Goal: Contribute content: Contribute content

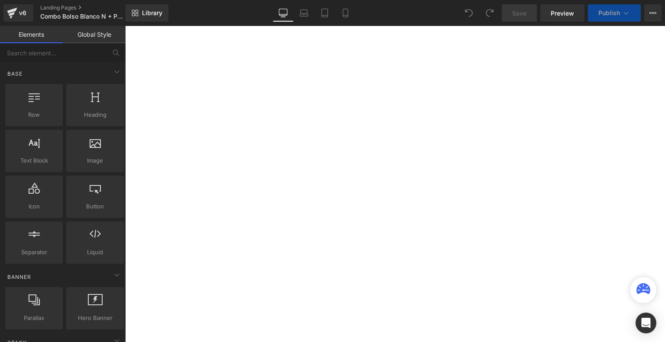
click at [348, 15] on icon at bounding box center [345, 13] width 9 height 9
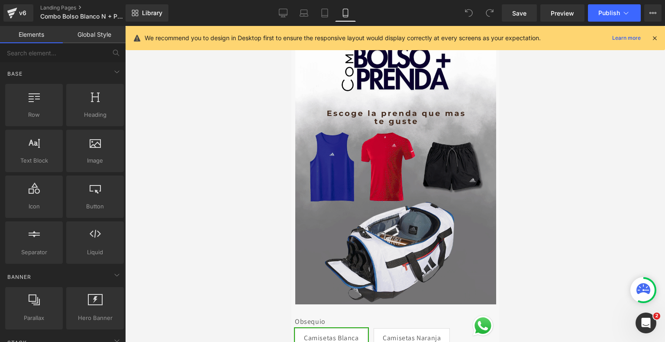
click at [651, 38] on icon at bounding box center [655, 38] width 8 height 8
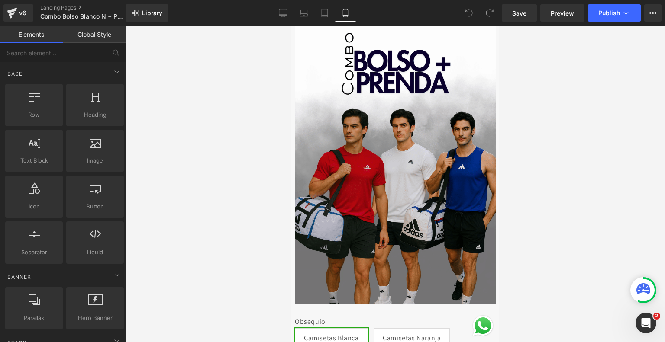
click at [619, 127] on div at bounding box center [395, 184] width 540 height 316
click at [233, 119] on div at bounding box center [395, 184] width 540 height 316
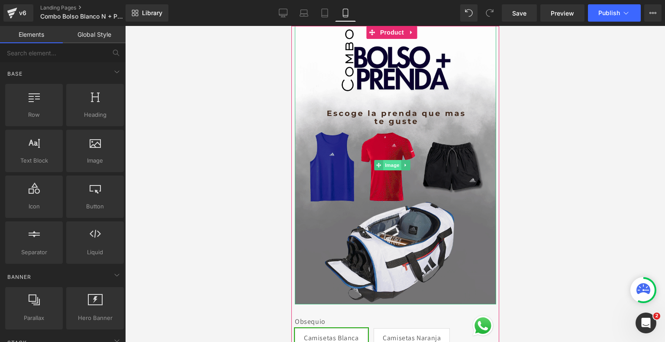
click at [388, 162] on span "Image" at bounding box center [392, 165] width 18 height 10
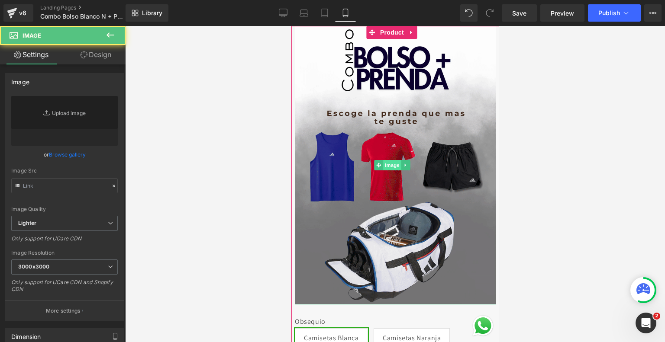
type input "[URL][DOMAIN_NAME]"
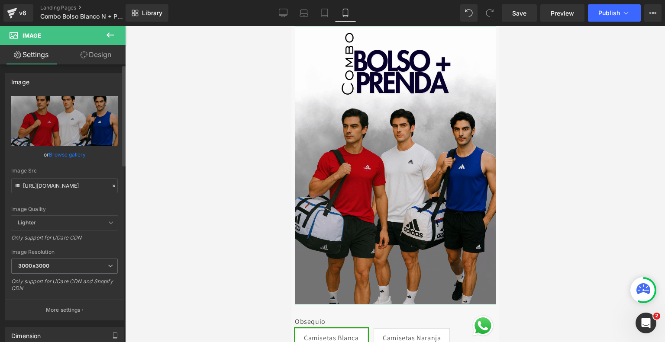
click at [52, 158] on link "Browse gallery" at bounding box center [67, 154] width 37 height 15
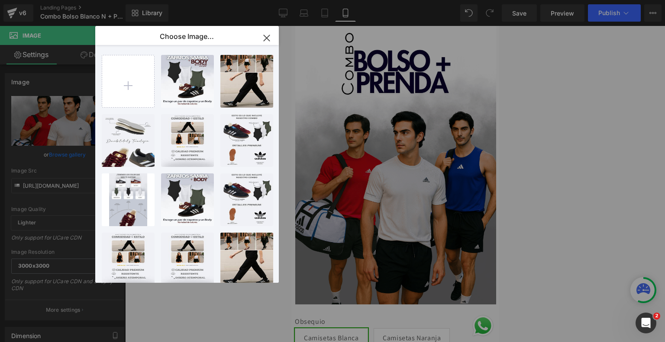
type input "C:\fakepath\04 (13).mp4"
type input "C:\fakepath\ezgif-2b5e0fe3de7b63.gif"
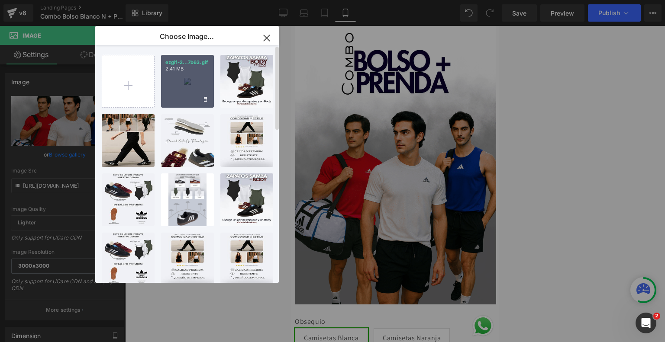
click at [187, 86] on div "ezgif-2...7b63.gif 2.41 MB" at bounding box center [187, 81] width 53 height 53
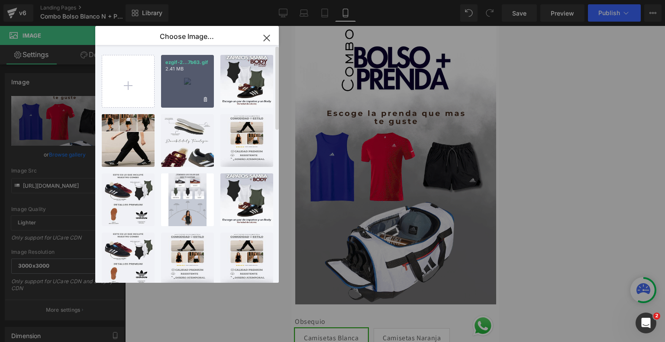
type input "[URL][DOMAIN_NAME]"
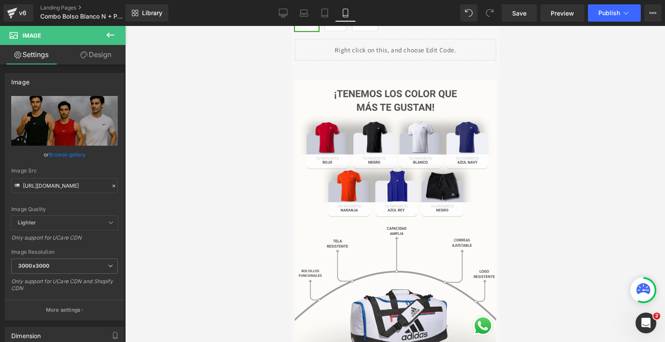
scroll to position [488, 0]
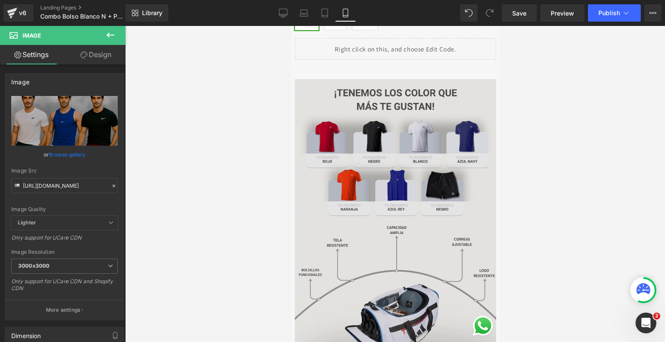
click at [380, 210] on img at bounding box center [394, 209] width 201 height 299
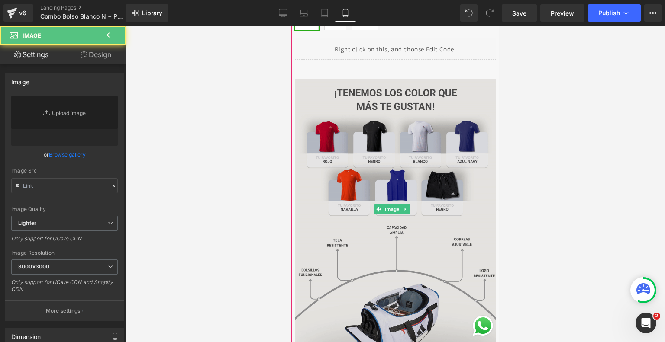
type input "[URL][DOMAIN_NAME]"
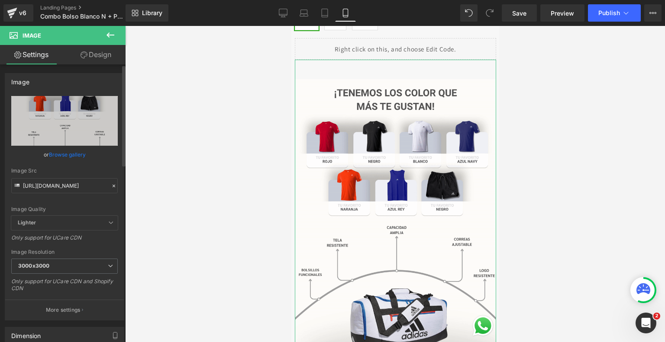
click at [76, 153] on link "Browse gallery" at bounding box center [67, 154] width 37 height 15
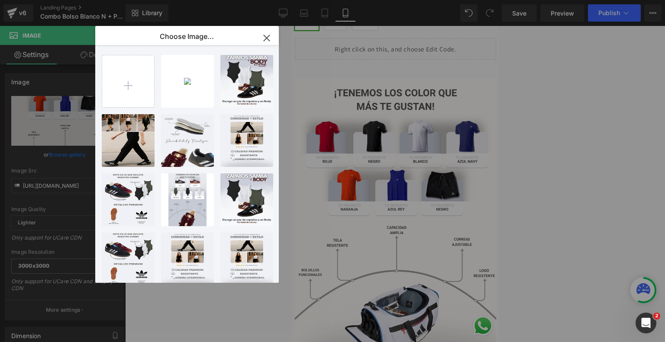
type input "C:\fakepath\4.png"
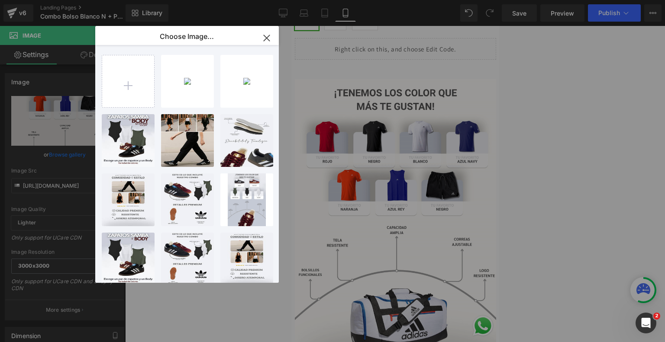
type input "C:\fakepath\5.png"
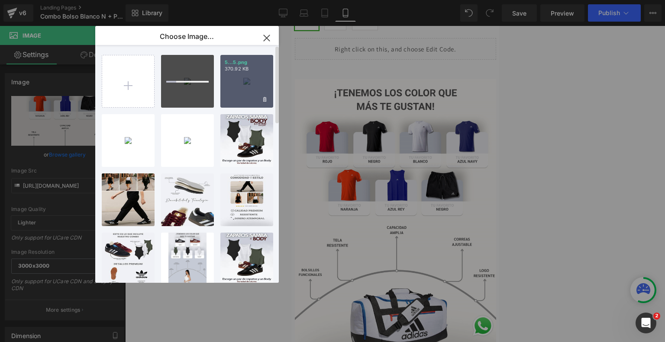
type input "C:\fakepath\7.png"
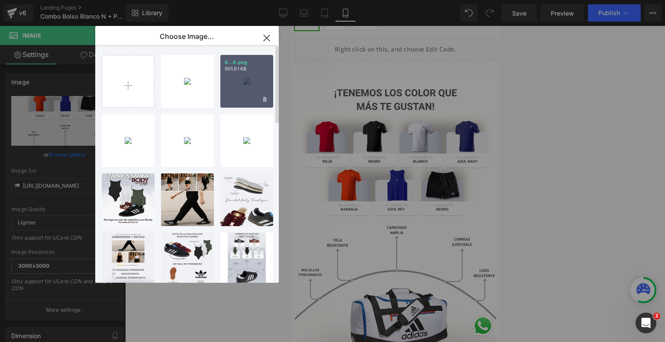
type input "C:\fakepath\8.png"
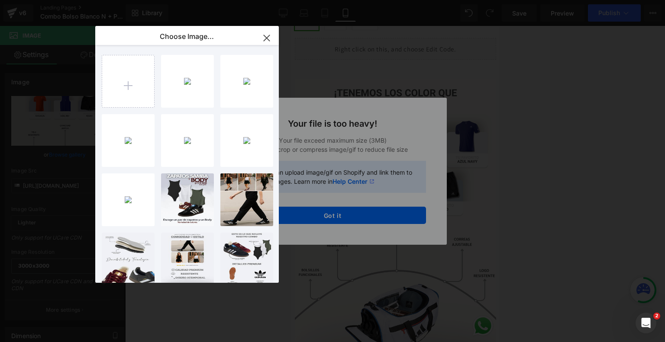
click at [267, 40] on icon "button" at bounding box center [267, 38] width 14 height 14
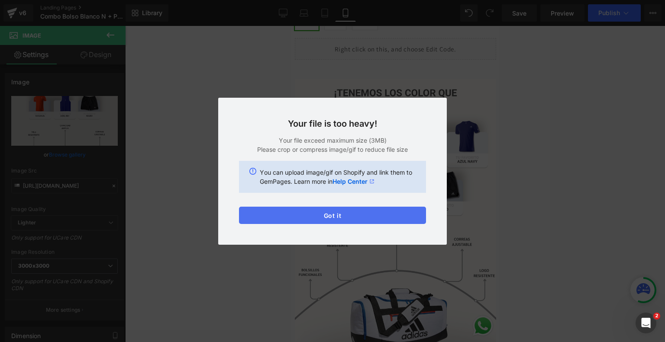
click at [312, 218] on button "Got it" at bounding box center [332, 215] width 187 height 17
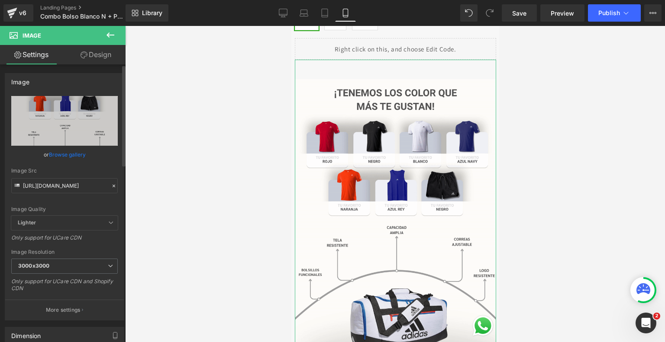
click at [62, 156] on link "Browse gallery" at bounding box center [67, 154] width 37 height 15
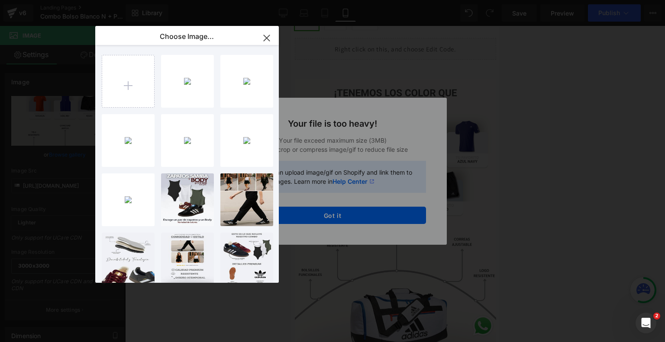
type input "C:\fakepath\ezgif-2fb092907b2efb.png"
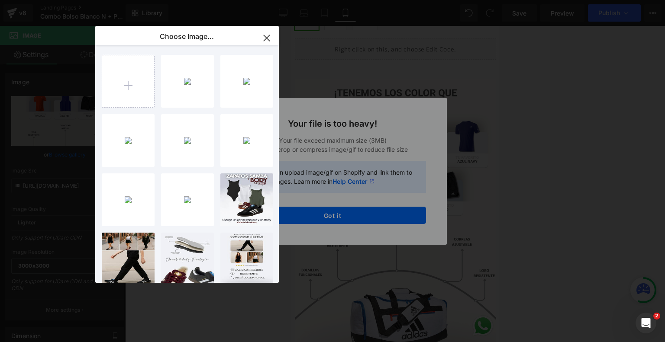
click at [265, 34] on icon "button" at bounding box center [267, 38] width 14 height 14
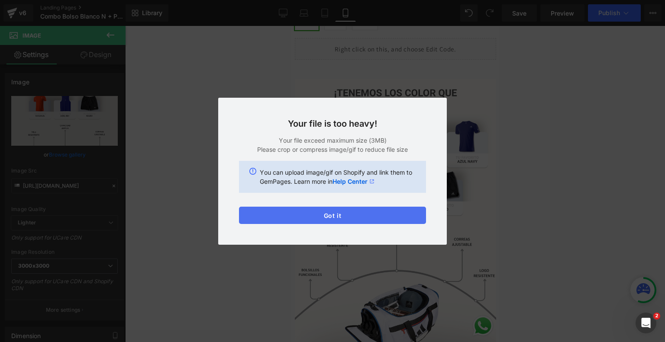
click at [308, 212] on button "Got it" at bounding box center [332, 215] width 187 height 17
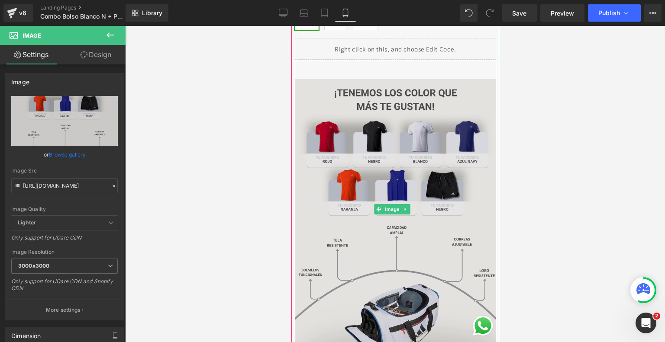
scroll to position [0, 0]
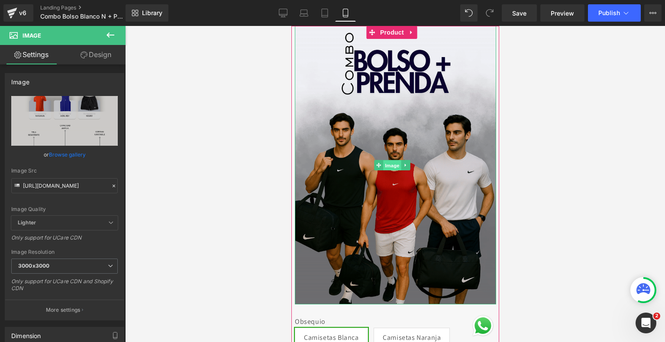
click at [387, 161] on span "Image" at bounding box center [392, 166] width 18 height 10
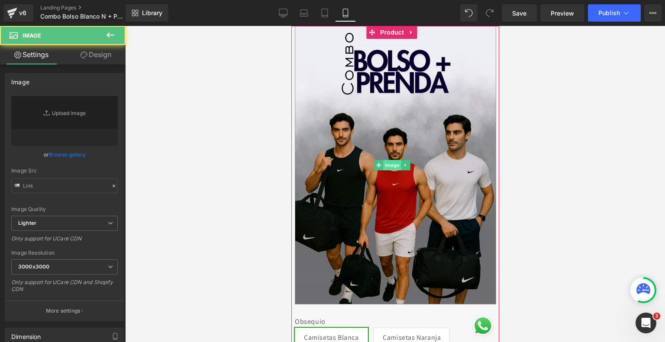
type input "[URL][DOMAIN_NAME]"
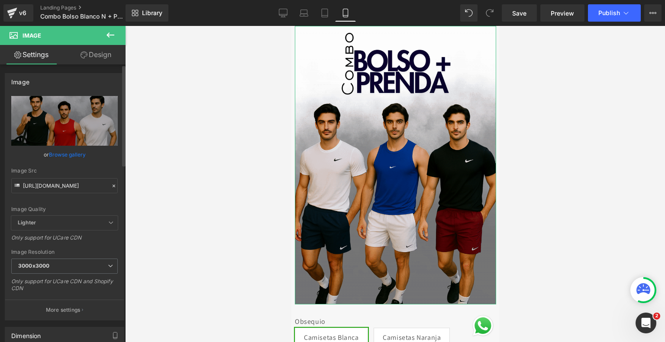
click at [57, 155] on link "Browse gallery" at bounding box center [67, 154] width 37 height 15
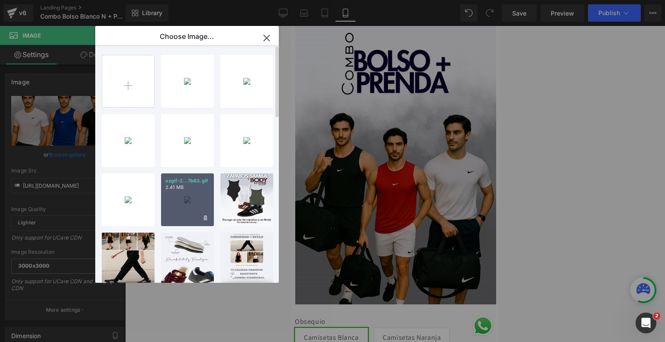
click at [186, 199] on div "ezgif-2...7b63.gif 2.41 MB" at bounding box center [187, 200] width 53 height 53
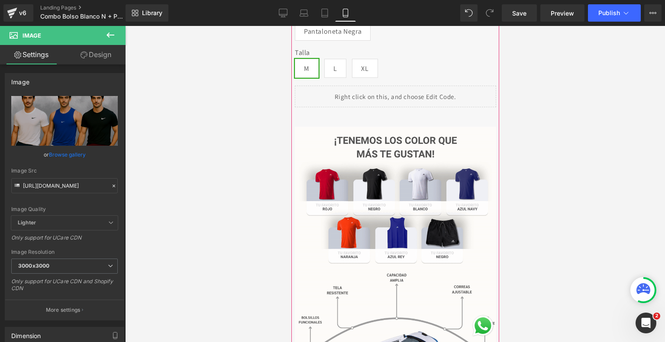
scroll to position [441, 0]
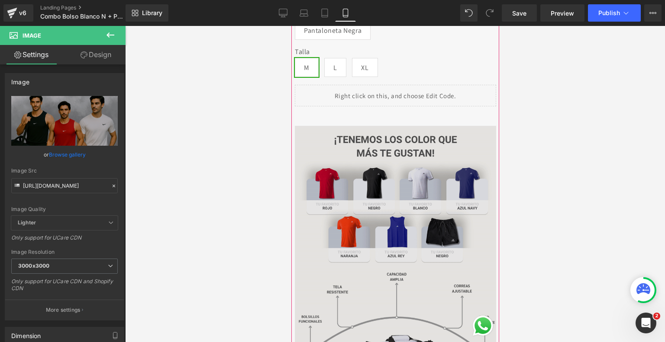
click at [368, 231] on img at bounding box center [394, 255] width 201 height 299
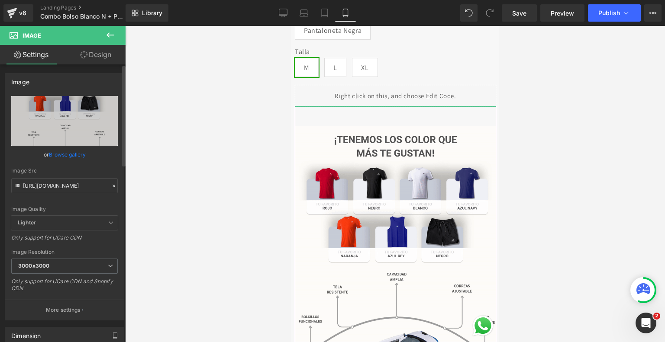
click at [71, 158] on link "Browse gallery" at bounding box center [67, 154] width 37 height 15
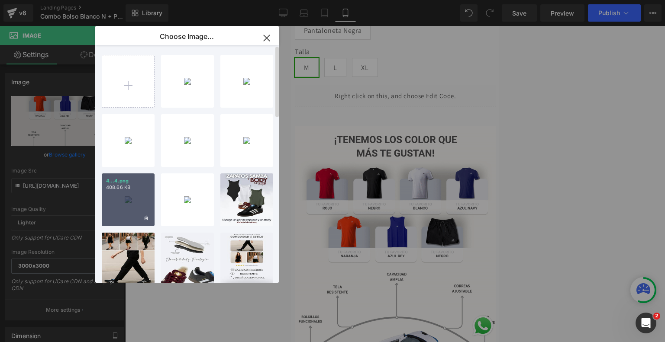
click at [133, 195] on div "4...4.png 408.66 KB" at bounding box center [128, 200] width 53 height 53
type input "[URL][DOMAIN_NAME]"
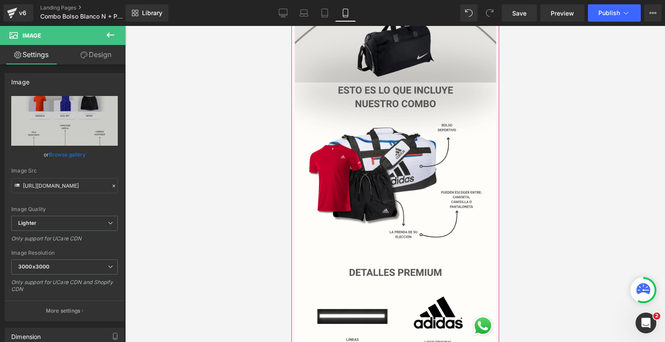
scroll to position [769, 0]
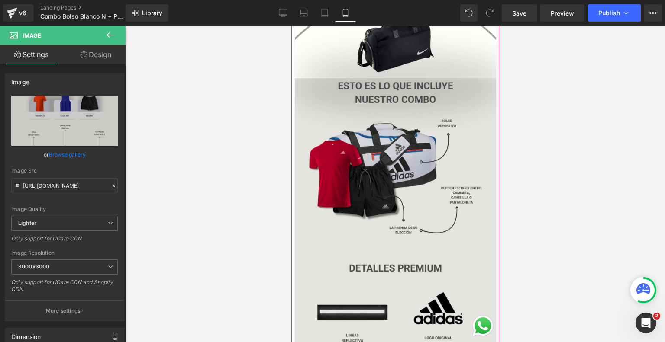
click at [377, 188] on img at bounding box center [394, 218] width 201 height 280
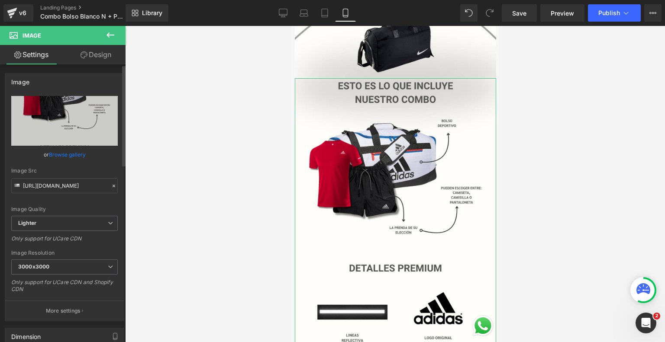
click at [74, 153] on link "Browse gallery" at bounding box center [67, 154] width 37 height 15
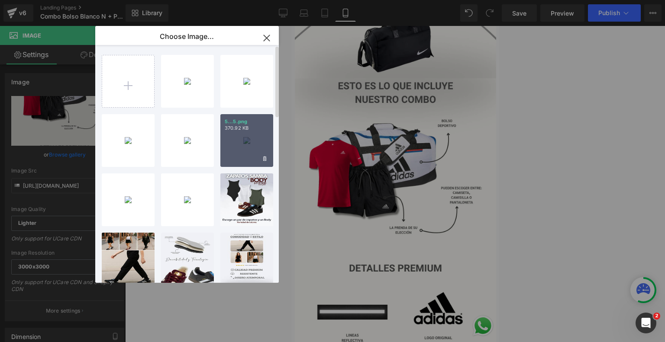
click at [236, 145] on div "5...5.png 370.92 KB" at bounding box center [246, 140] width 53 height 53
type input "[URL][DOMAIN_NAME]"
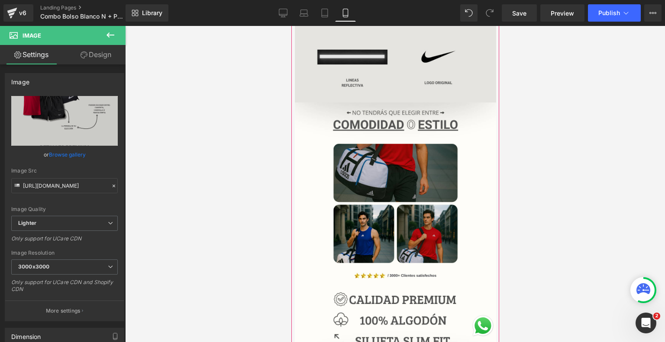
scroll to position [1025, 0]
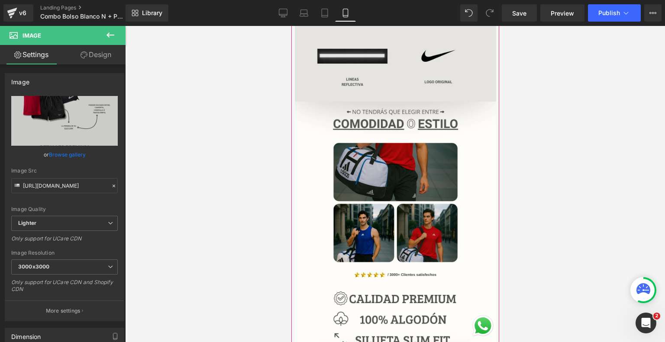
click at [389, 252] on img at bounding box center [394, 242] width 201 height 280
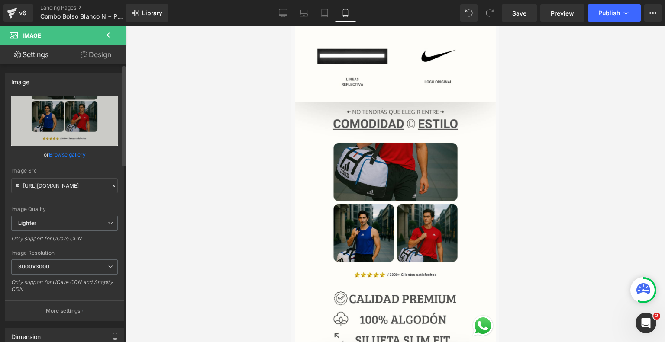
click at [73, 150] on link "Browse gallery" at bounding box center [67, 154] width 37 height 15
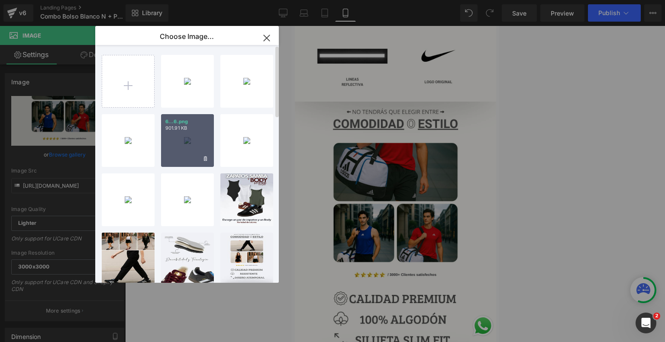
click at [184, 131] on p "901.91 KB" at bounding box center [187, 128] width 44 height 6
type input "[URL][DOMAIN_NAME]"
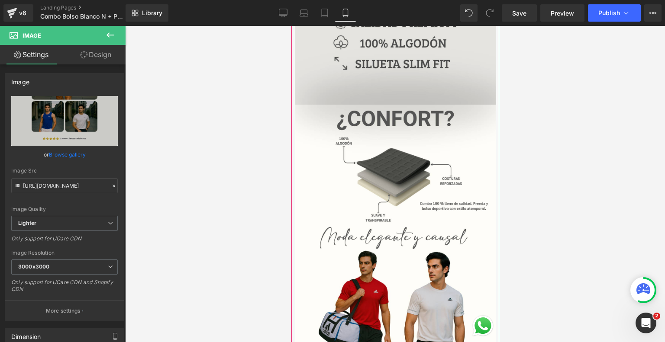
scroll to position [1312, 0]
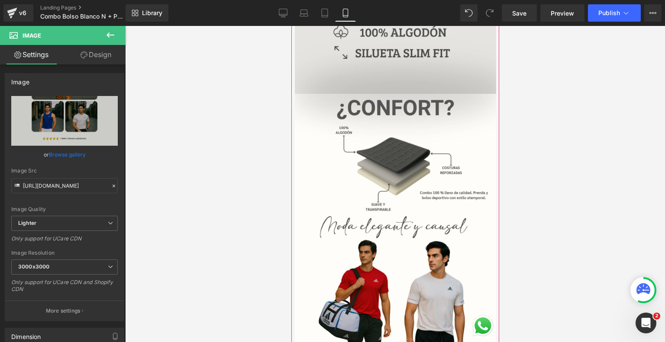
click at [409, 283] on img at bounding box center [394, 234] width 201 height 280
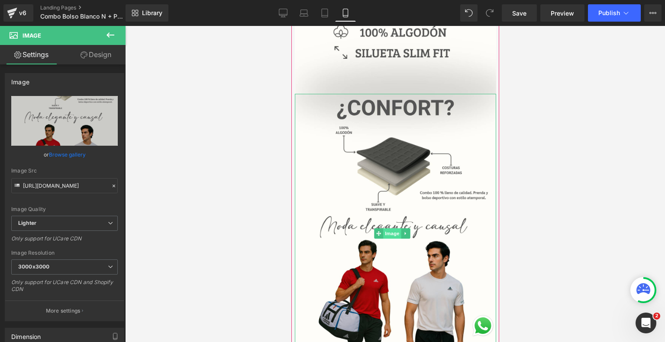
click at [391, 229] on span "Image" at bounding box center [392, 234] width 18 height 10
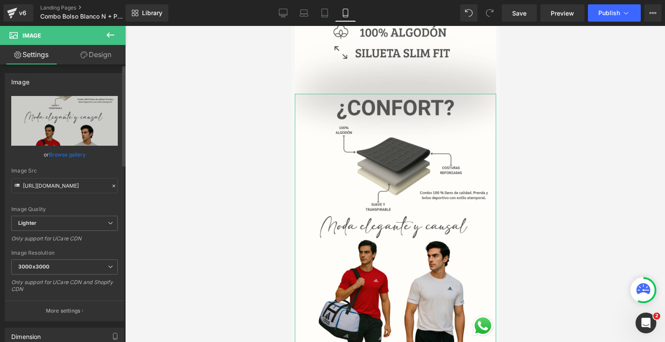
click at [64, 151] on link "Browse gallery" at bounding box center [67, 154] width 37 height 15
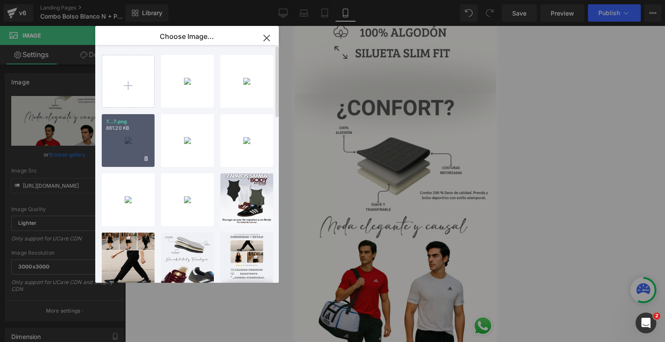
click at [127, 139] on div "7...7.png 861.20 KB" at bounding box center [128, 140] width 53 height 53
type input "[URL][DOMAIN_NAME]"
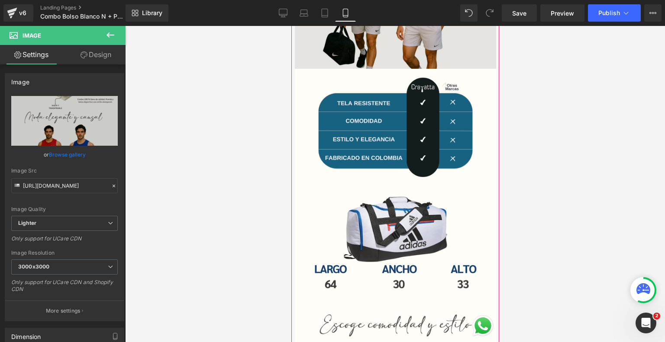
scroll to position [1618, 0]
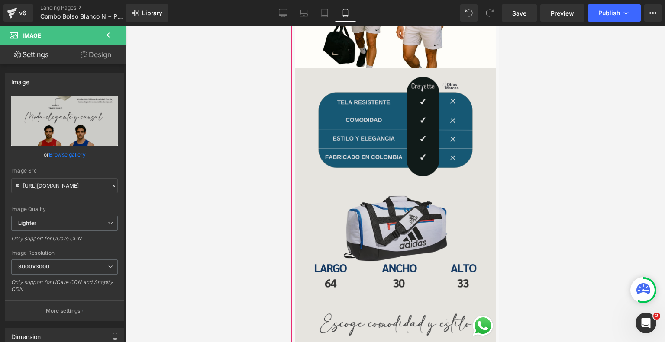
click at [390, 195] on img at bounding box center [394, 208] width 201 height 280
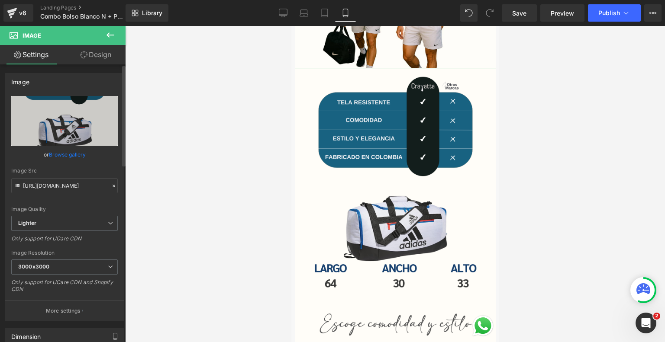
click at [74, 159] on link "Browse gallery" at bounding box center [67, 154] width 37 height 15
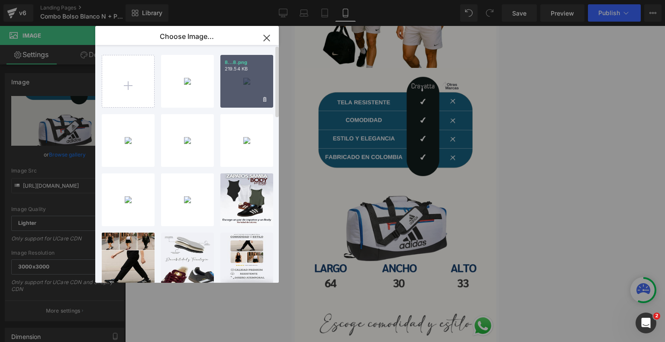
click at [235, 96] on div "8...8.png 219.54 KB" at bounding box center [246, 81] width 53 height 53
type input "[URL][DOMAIN_NAME]"
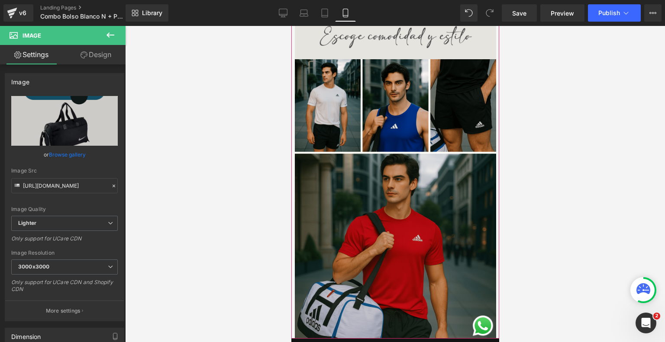
scroll to position [1907, 0]
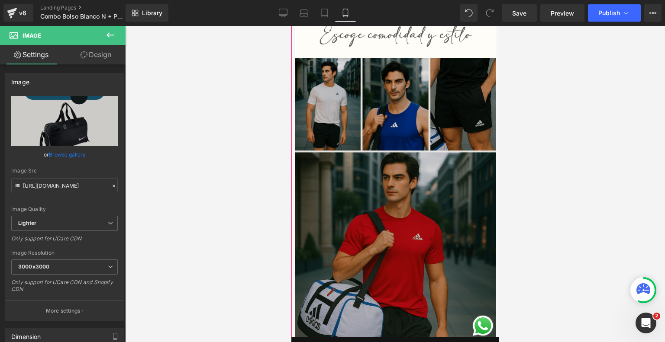
click at [403, 146] on img at bounding box center [394, 198] width 201 height 280
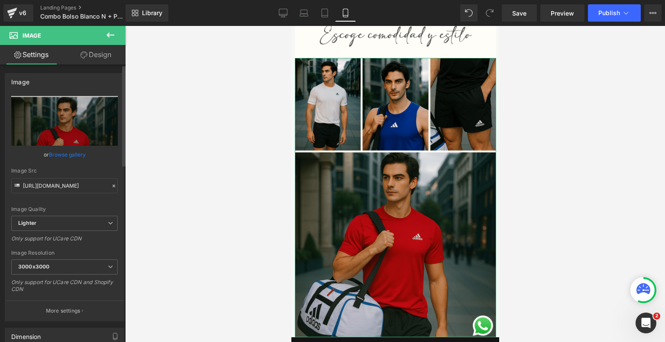
click at [68, 151] on link "Browse gallery" at bounding box center [67, 154] width 37 height 15
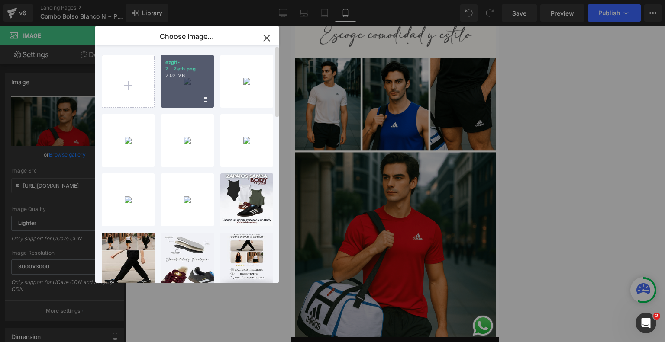
click at [183, 83] on div "ezgif-2...2efb.png 2.02 MB" at bounding box center [187, 81] width 53 height 53
type input "[URL][DOMAIN_NAME]"
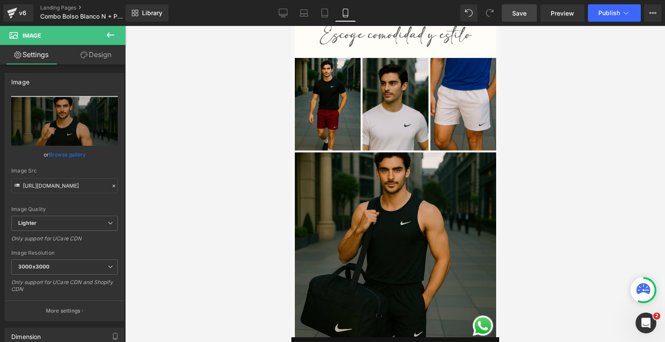
click at [518, 16] on span "Save" at bounding box center [519, 13] width 14 height 9
click at [604, 10] on span "Publish" at bounding box center [609, 13] width 22 height 7
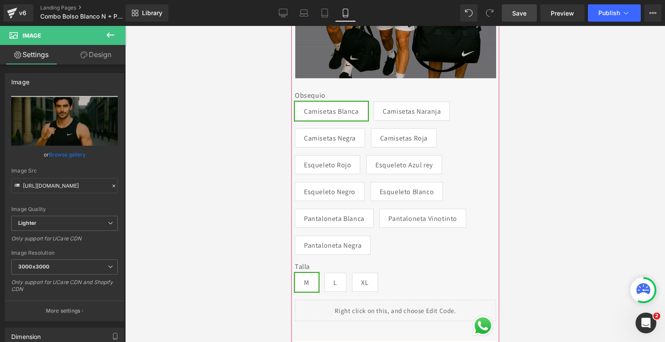
scroll to position [190, 0]
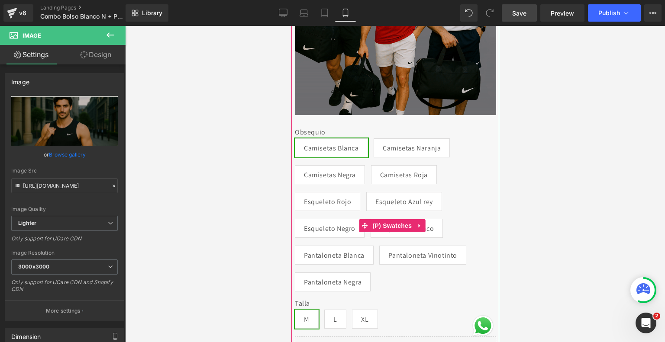
click at [378, 128] on label "Obsequio" at bounding box center [394, 133] width 201 height 10
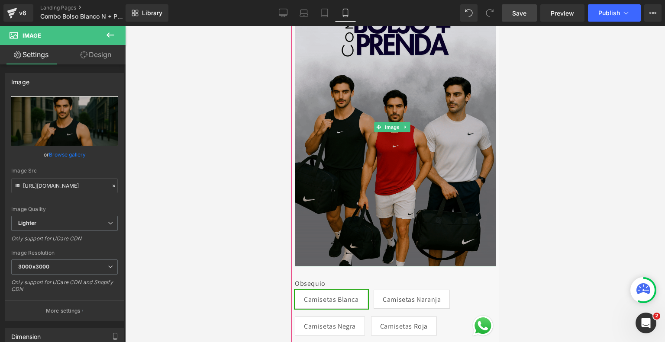
scroll to position [0, 0]
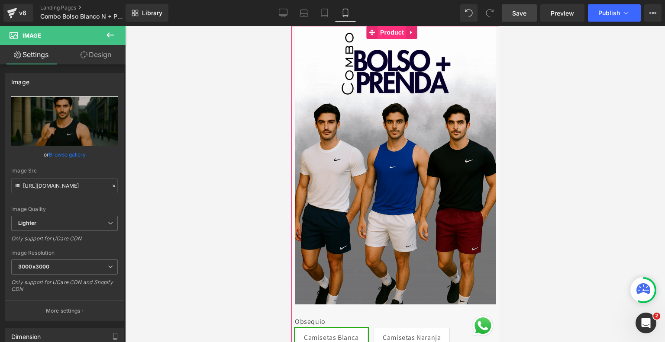
click at [391, 32] on span "Product" at bounding box center [391, 32] width 28 height 13
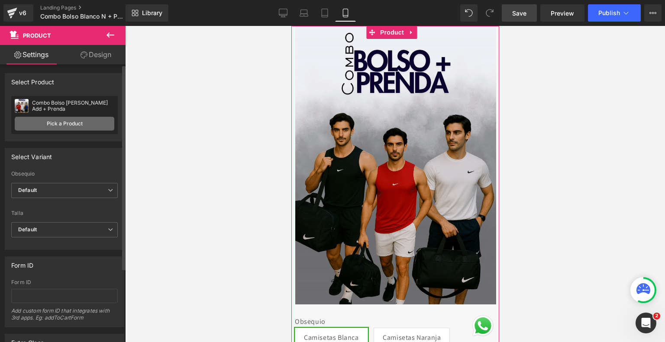
click at [69, 123] on link "Pick a Product" at bounding box center [65, 124] width 100 height 14
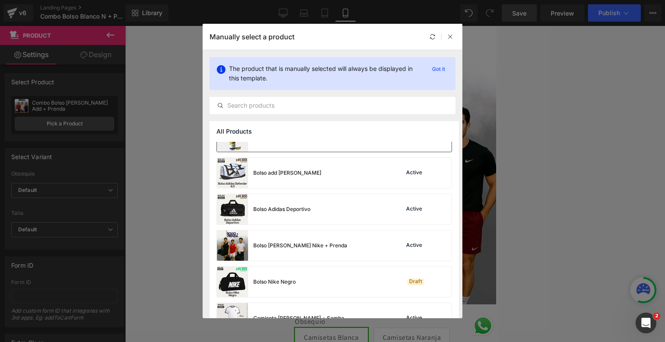
scroll to position [95, 0]
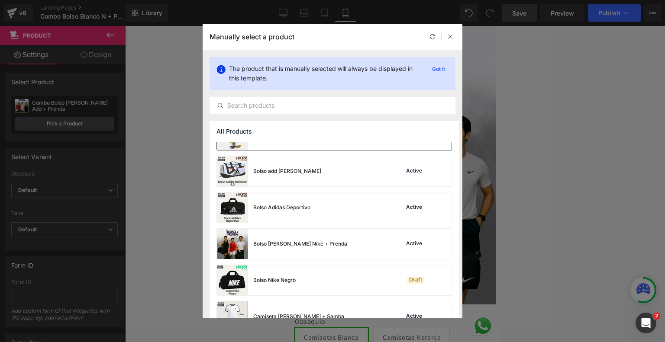
click at [320, 240] on div "Bolso [PERSON_NAME] Nike + Prenda" at bounding box center [300, 244] width 94 height 8
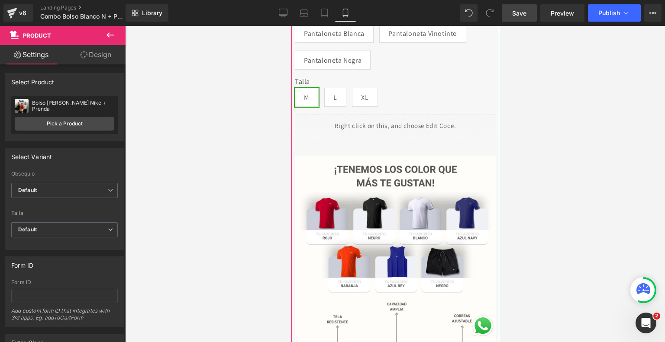
scroll to position [412, 0]
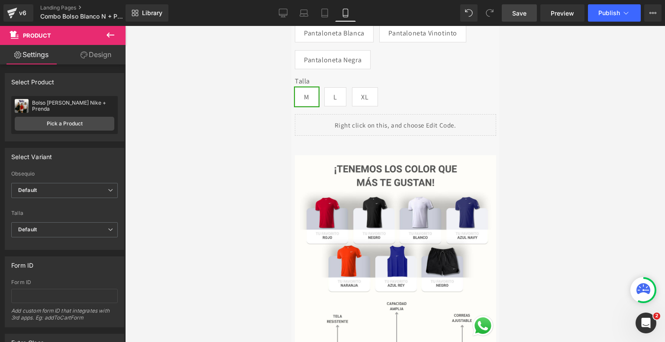
click at [518, 12] on span "Save" at bounding box center [519, 13] width 14 height 9
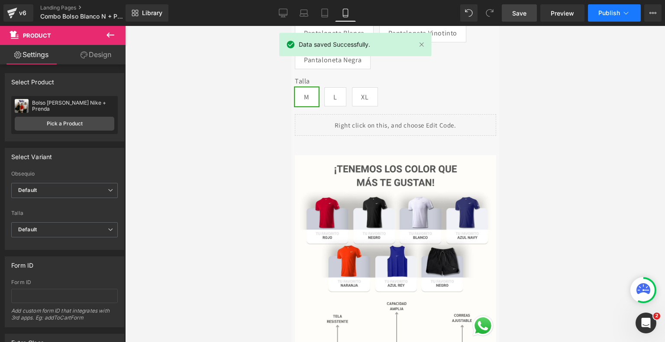
click at [601, 18] on button "Publish" at bounding box center [614, 12] width 53 height 17
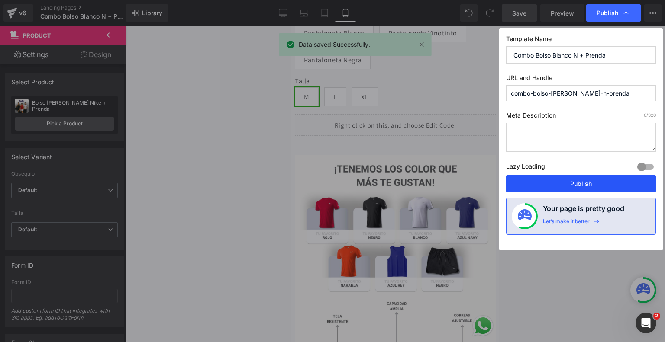
click at [562, 184] on button "Publish" at bounding box center [581, 183] width 150 height 17
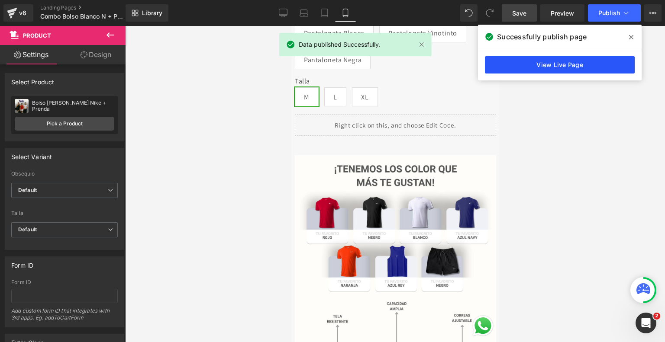
click at [534, 65] on link "View Live Page" at bounding box center [560, 64] width 150 height 17
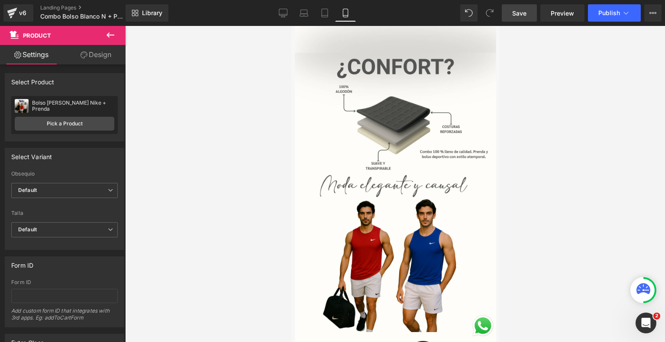
scroll to position [1353, 0]
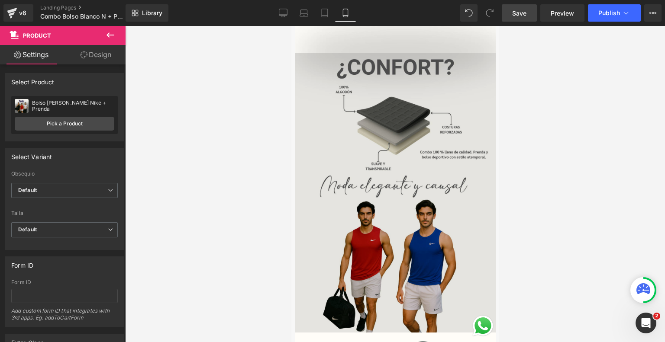
click at [403, 150] on div "Image" at bounding box center [394, 193] width 201 height 280
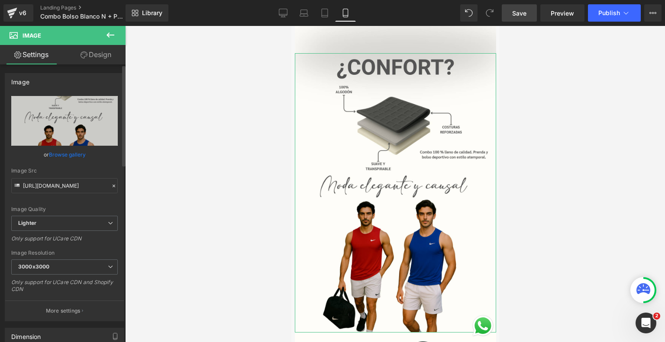
click at [70, 154] on link "Browse gallery" at bounding box center [67, 154] width 37 height 15
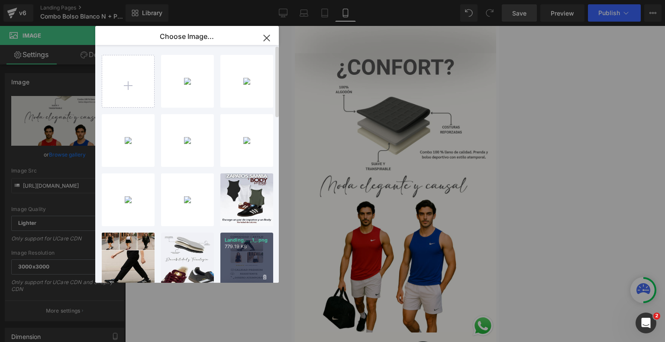
type input "C:\fakepath\Copia de Landing New Bolso [PERSON_NAME] + Prenda (2).png"
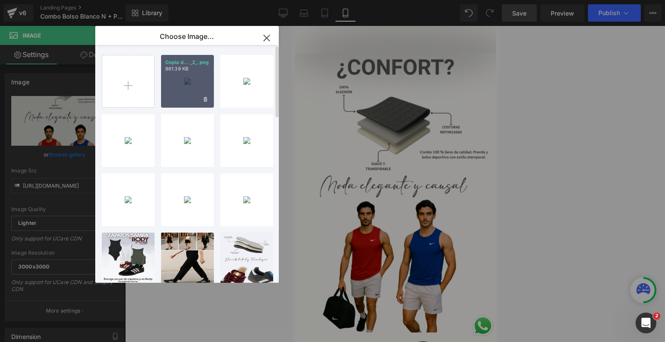
click at [177, 93] on div "Copia d... _2_.png 861.39 KB" at bounding box center [187, 81] width 53 height 53
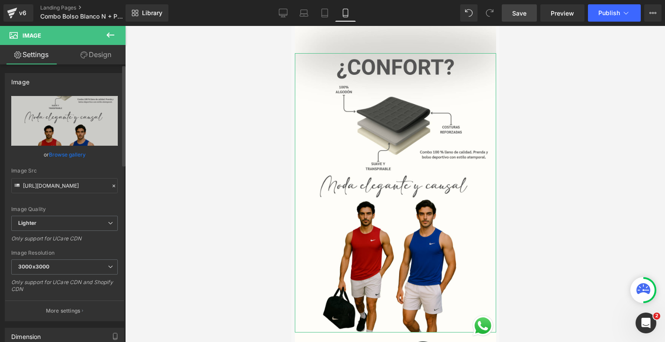
click at [71, 155] on link "Browse gallery" at bounding box center [67, 154] width 37 height 15
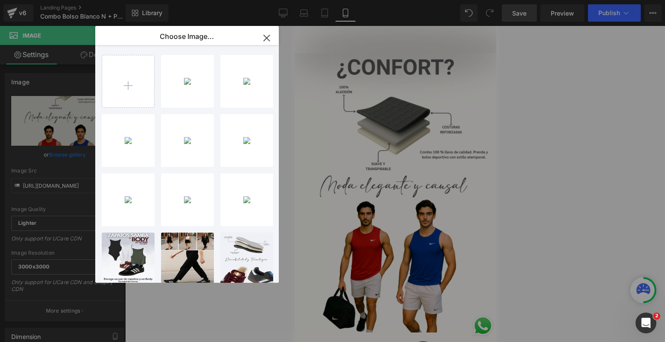
type input "C:\fakepath\Copia de Landing New Bolso [PERSON_NAME] + Prenda (4).png"
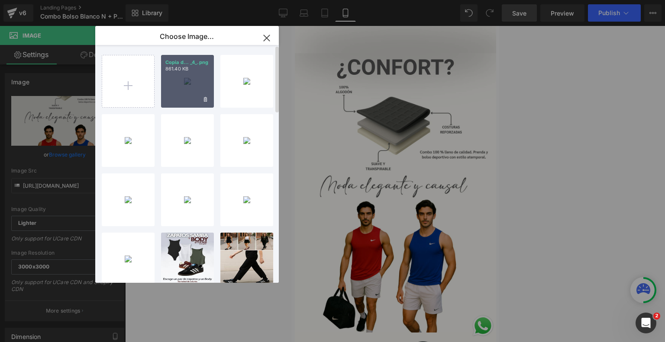
click at [189, 82] on div "Copia d... _4_.png 861.40 KB" at bounding box center [187, 81] width 53 height 53
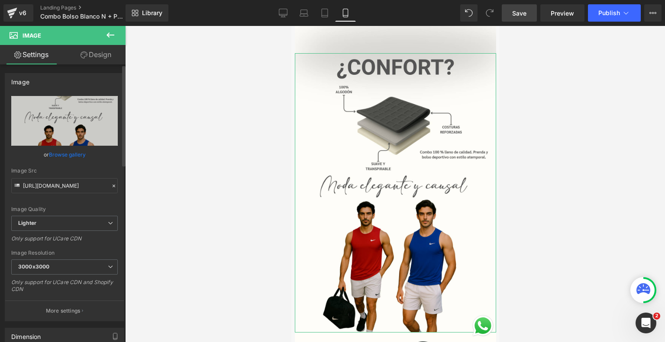
click at [71, 152] on link "Browse gallery" at bounding box center [67, 154] width 37 height 15
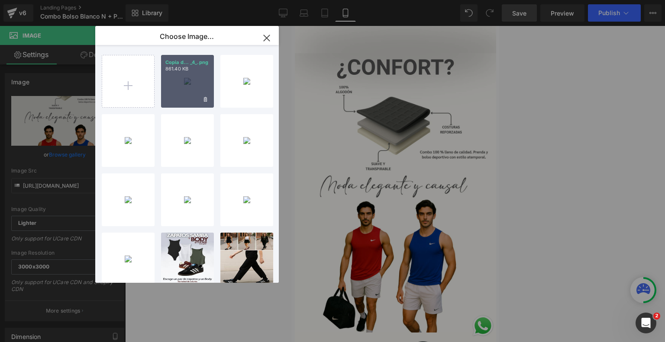
click at [177, 79] on div "Copia d... _4_.png 861.40 KB" at bounding box center [187, 81] width 53 height 53
type input "[URL][DOMAIN_NAME]"
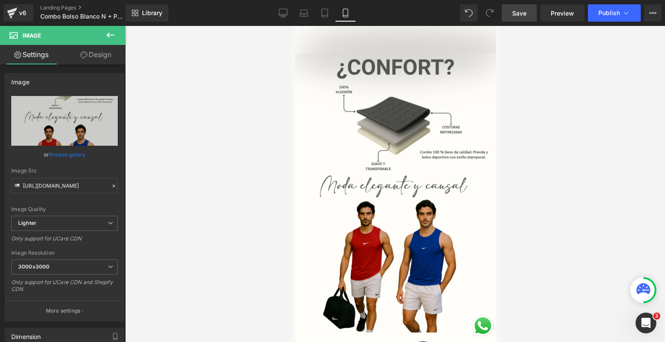
click at [521, 11] on span "Save" at bounding box center [519, 13] width 14 height 9
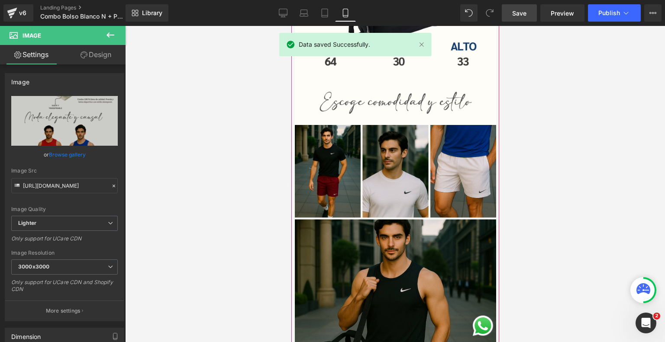
scroll to position [1853, 0]
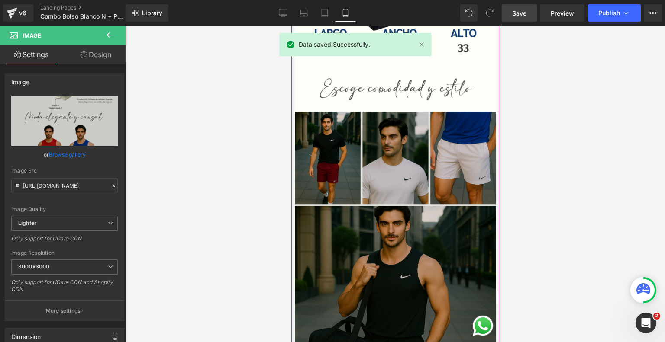
click at [397, 222] on img at bounding box center [394, 252] width 201 height 280
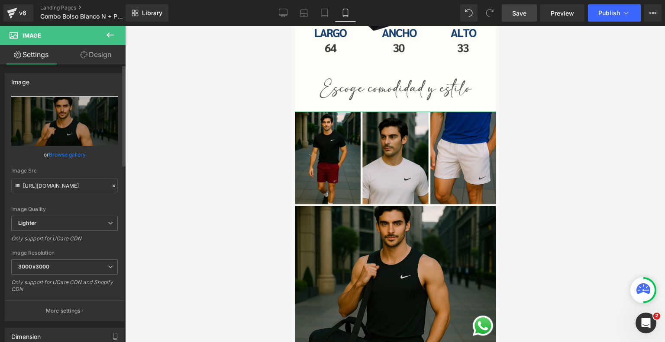
click at [67, 155] on link "Browse gallery" at bounding box center [67, 154] width 37 height 15
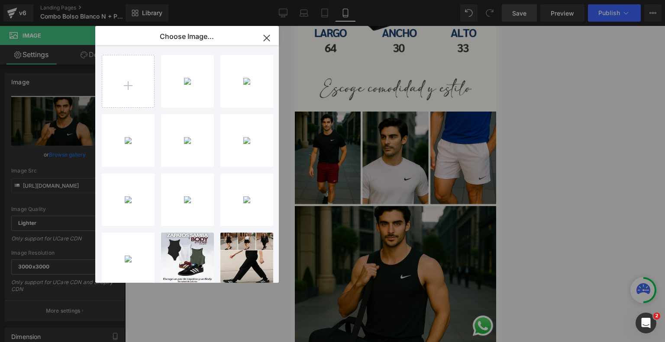
type input "C:\fakepath\Copia de Landing New Bolso [PERSON_NAME] + Prenda (3).png"
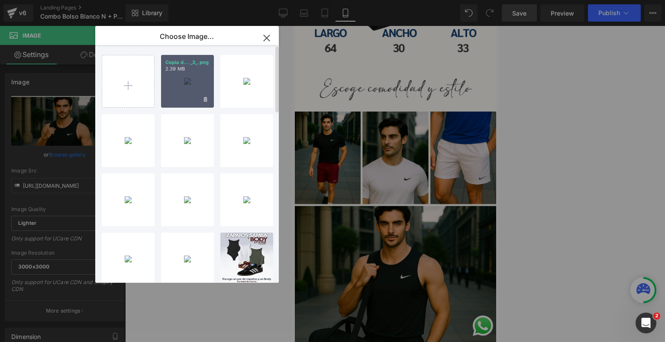
click at [189, 77] on div "Copia d... _3_.png 2.39 MB" at bounding box center [187, 81] width 53 height 53
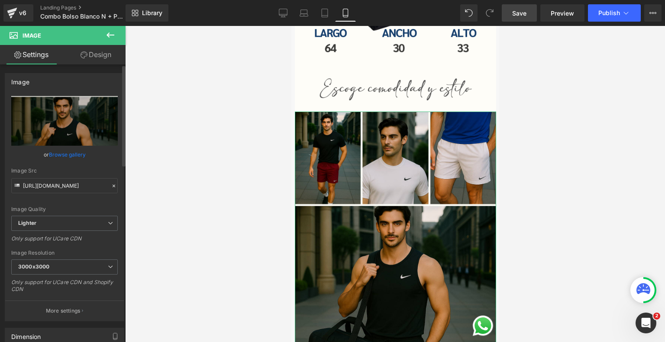
click at [69, 154] on link "Browse gallery" at bounding box center [67, 154] width 37 height 15
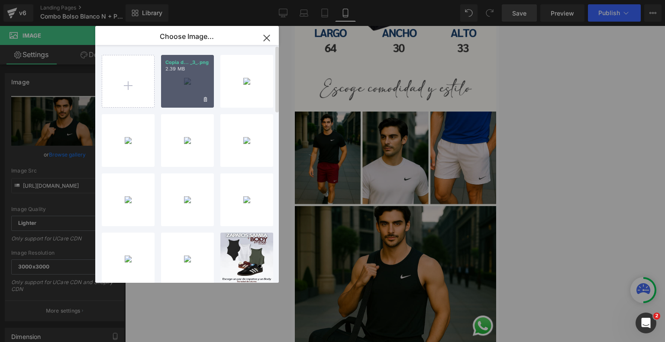
click at [176, 90] on div "Copia d... _3_.png 2.39 MB" at bounding box center [187, 81] width 53 height 53
type input "[URL][DOMAIN_NAME]"
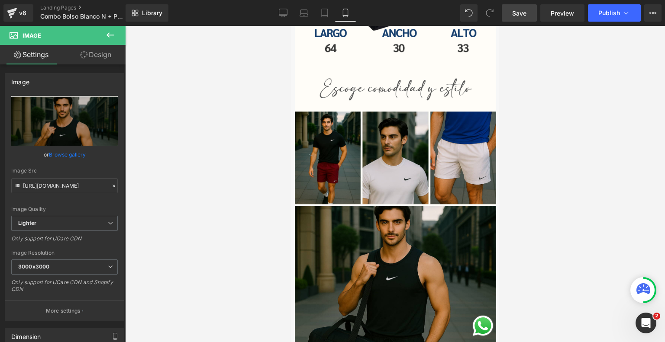
click at [516, 10] on span "Save" at bounding box center [519, 13] width 14 height 9
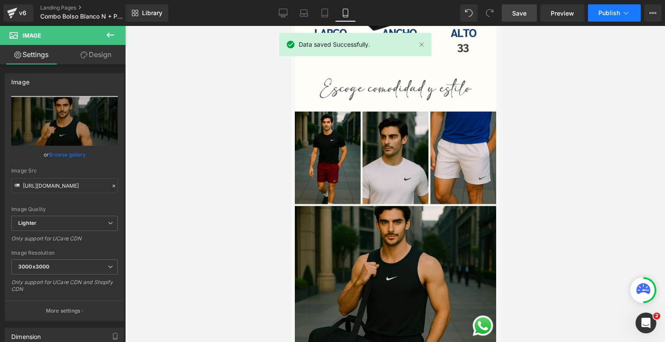
click at [612, 13] on span "Publish" at bounding box center [609, 13] width 22 height 7
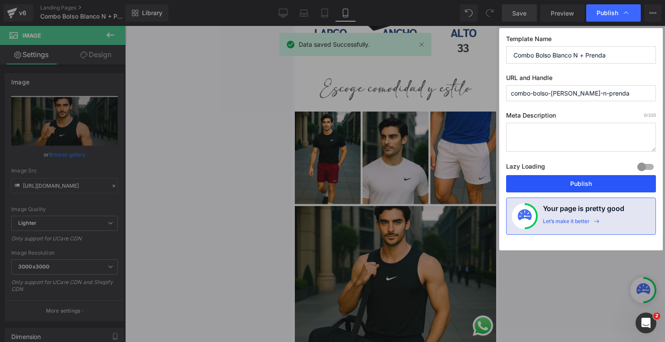
click at [571, 184] on button "Publish" at bounding box center [581, 183] width 150 height 17
